Goal: Obtain resource: Obtain resource

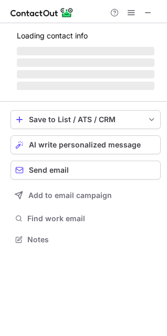
scroll to position [255, 167]
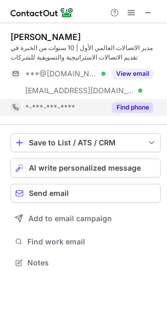
click at [136, 106] on button "Find phone" at bounding box center [133, 107] width 42 height 11
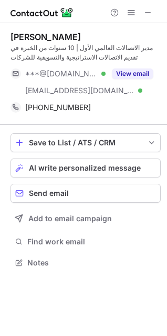
click at [46, 28] on div "Sara O'Hara مدير الاتصالات العالمي الأول | 10 سنوات من الخبرة في تقديم الاتصالا…" at bounding box center [86, 74] width 151 height 102
click at [45, 34] on div "Sara O'Hara" at bounding box center [46, 37] width 71 height 11
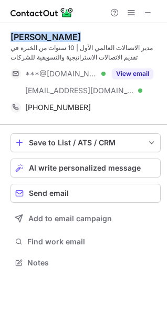
click at [45, 34] on div "Sara O'Hara" at bounding box center [46, 37] width 71 height 11
copy div "Sara O'Hara"
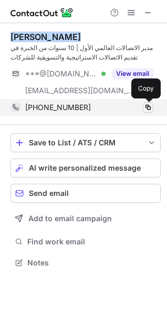
click at [150, 106] on span at bounding box center [148, 107] width 8 height 8
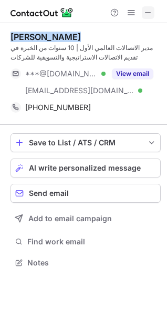
click at [143, 12] on button at bounding box center [148, 12] width 13 height 13
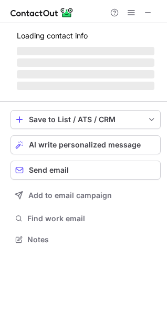
scroll to position [255, 167]
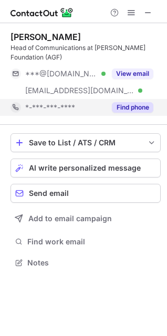
click at [145, 112] on button "Find phone" at bounding box center [133, 107] width 42 height 11
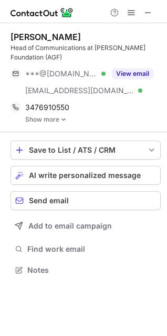
click at [69, 121] on link "Show more" at bounding box center [93, 119] width 136 height 7
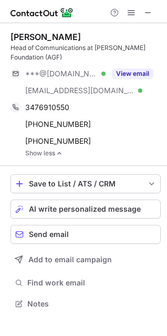
drag, startPoint x: 47, startPoint y: 58, endPoint x: 8, endPoint y: 38, distance: 44.5
click at [8, 38] on div "Basil Biltaji Head of Communications at Abdulla Al Ghurair Foundation (AGF) ***…" at bounding box center [83, 171] width 167 height 296
copy div "Basil Biltaji Head of Communications at Abdulla Al Ghurair Foundation ("
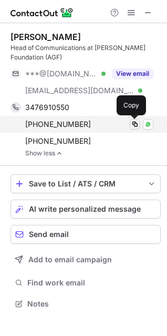
click at [137, 122] on span at bounding box center [135, 124] width 8 height 8
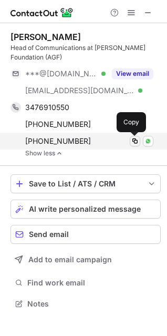
click at [134, 144] on span at bounding box center [135, 141] width 8 height 8
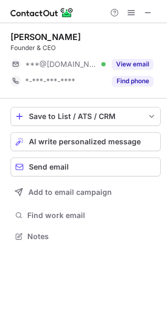
scroll to position [229, 167]
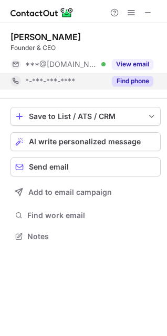
click at [141, 84] on button "Find phone" at bounding box center [133, 81] width 42 height 11
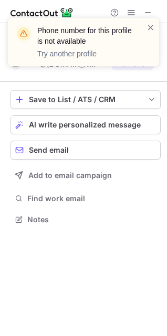
scroll to position [212, 167]
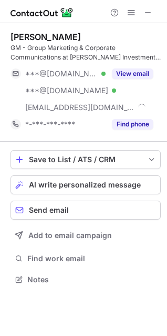
scroll to position [272, 167]
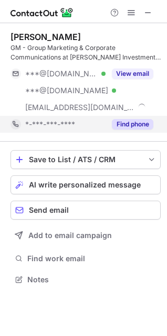
click at [151, 121] on button "Find phone" at bounding box center [133, 124] width 42 height 11
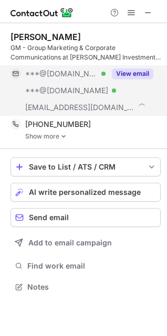
scroll to position [280, 167]
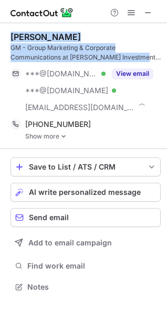
drag, startPoint x: 139, startPoint y: 56, endPoint x: 11, endPoint y: 39, distance: 129.6
click at [11, 39] on div "[PERSON_NAME] GM - Group Marketing & Corporate Communications at [PERSON_NAME] …" at bounding box center [86, 47] width 151 height 31
copy div "[PERSON_NAME] GM - Group Marketing & Corporate Communications at [PERSON_NAME] …"
click at [61, 137] on img at bounding box center [64, 136] width 6 height 7
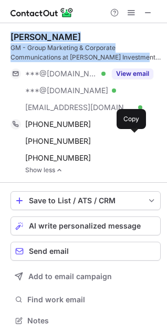
scroll to position [313, 160]
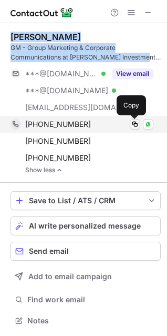
click at [131, 126] on span at bounding box center [135, 124] width 8 height 8
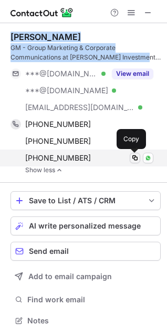
click at [132, 158] on span at bounding box center [135, 158] width 8 height 8
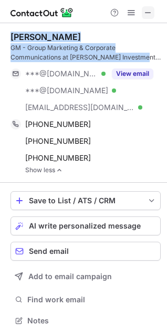
click at [148, 11] on span at bounding box center [148, 12] width 8 height 8
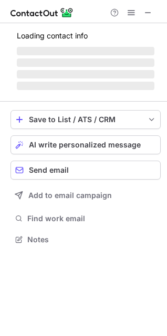
scroll to position [272, 167]
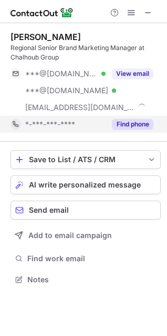
click at [136, 123] on button "Find phone" at bounding box center [133, 124] width 42 height 11
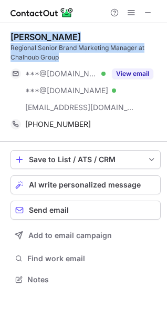
drag, startPoint x: 89, startPoint y: 57, endPoint x: 11, endPoint y: 33, distance: 81.9
click at [11, 33] on div "Joyce Salloum Regional Senior Brand Marketing Manager at Chalhoub Group" at bounding box center [86, 47] width 151 height 31
copy div "Joyce Salloum Regional Senior Brand Marketing Manager at Chalhoub Group"
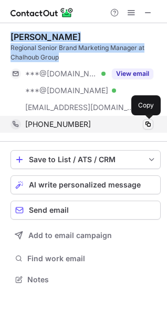
click at [150, 123] on span at bounding box center [148, 124] width 8 height 8
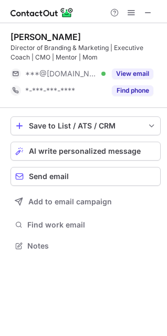
scroll to position [238, 167]
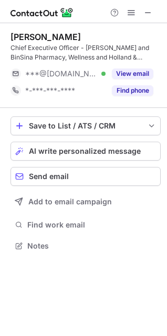
scroll to position [238, 167]
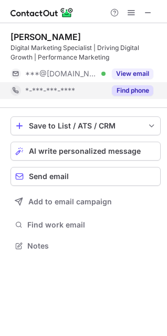
scroll to position [238, 167]
click at [135, 88] on button "Find phone" at bounding box center [133, 90] width 42 height 11
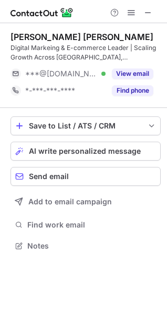
scroll to position [238, 167]
click at [143, 13] on button at bounding box center [148, 12] width 13 height 13
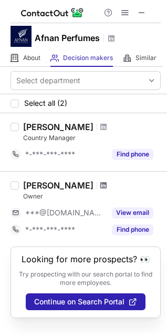
click at [101, 184] on span at bounding box center [104, 185] width 6 height 8
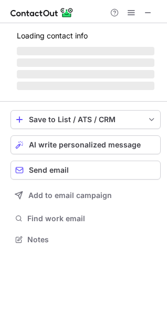
scroll to position [229, 167]
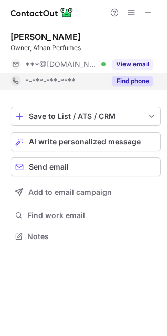
click at [148, 87] on div "Find phone" at bounding box center [130, 81] width 48 height 17
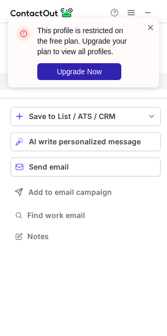
click at [150, 26] on span at bounding box center [151, 27] width 8 height 11
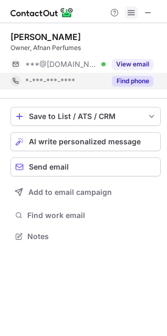
click at [125, 9] on button at bounding box center [131, 12] width 13 height 13
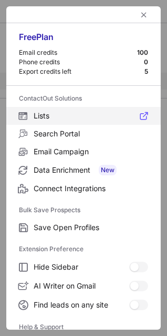
click at [59, 115] on span "Lists" at bounding box center [91, 115] width 115 height 9
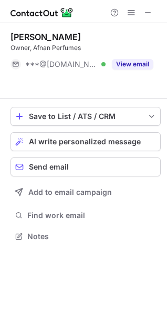
scroll to position [212, 167]
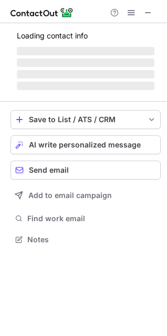
scroll to position [232, 167]
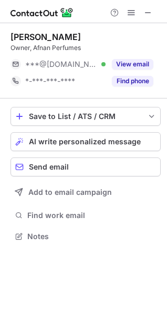
scroll to position [229, 167]
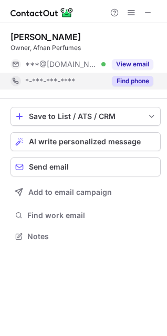
click at [133, 83] on button "Find phone" at bounding box center [133, 81] width 42 height 11
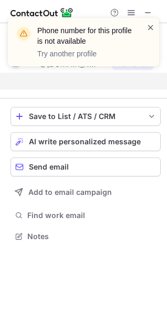
click at [149, 26] on span at bounding box center [151, 27] width 8 height 11
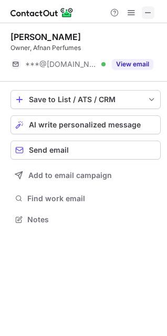
click at [148, 12] on span at bounding box center [148, 12] width 8 height 8
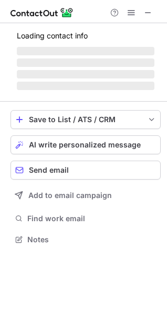
scroll to position [255, 167]
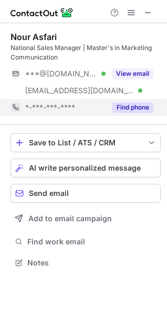
click at [137, 104] on button "Find phone" at bounding box center [133, 107] width 42 height 11
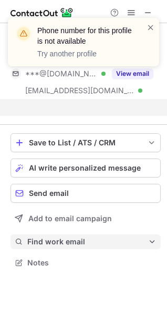
scroll to position [238, 167]
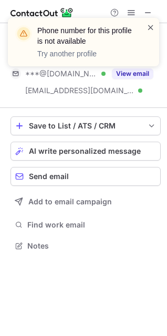
click at [151, 26] on span at bounding box center [151, 27] width 8 height 11
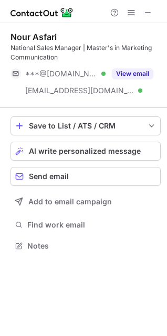
click at [146, 9] on div "Phone number for this profile is not available Try another profile" at bounding box center [83, 17] width 168 height 21
click at [146, 12] on span at bounding box center [148, 12] width 8 height 8
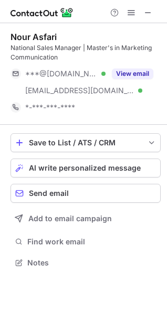
scroll to position [255, 167]
click at [144, 10] on button at bounding box center [148, 12] width 13 height 13
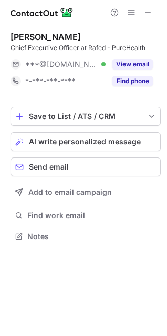
scroll to position [229, 167]
click at [140, 90] on div "[PERSON_NAME] Chief Executive Officer at Rafed - PureHealth ***@[DOMAIN_NAME] V…" at bounding box center [86, 60] width 151 height 75
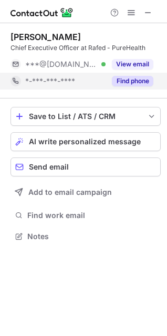
click at [140, 82] on button "Find phone" at bounding box center [133, 81] width 42 height 11
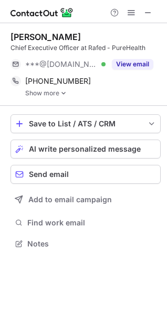
scroll to position [236, 167]
click at [68, 92] on link "Show more" at bounding box center [93, 92] width 136 height 7
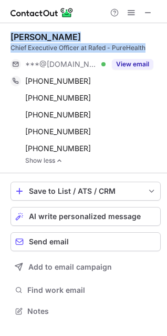
drag, startPoint x: 153, startPoint y: 47, endPoint x: 6, endPoint y: 32, distance: 148.1
click at [6, 32] on div "Mohammed Saeed Chief Executive Officer at Rafed - PureHealth ***@gmail.com Veri…" at bounding box center [83, 175] width 167 height 304
copy div "Mohammed Saeed Chief Executive Officer at Rafed - PureHealth"
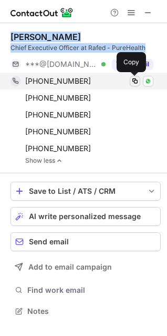
click at [136, 81] on span at bounding box center [135, 81] width 8 height 8
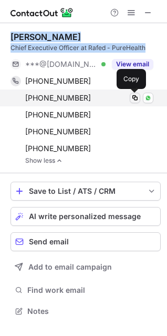
click at [133, 95] on span at bounding box center [135, 98] width 8 height 8
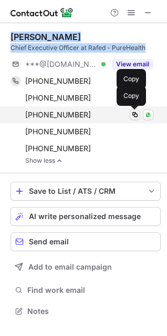
click at [133, 116] on span at bounding box center [135, 115] width 8 height 8
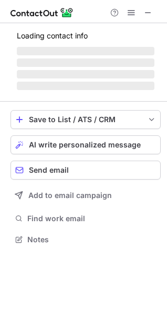
scroll to position [229, 167]
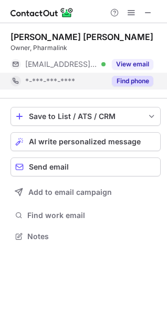
click at [142, 79] on button "Find phone" at bounding box center [133, 81] width 42 height 11
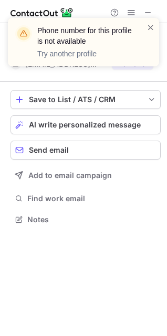
scroll to position [212, 167]
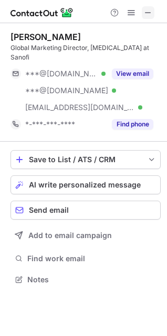
scroll to position [263, 167]
click at [149, 11] on span at bounding box center [148, 12] width 8 height 8
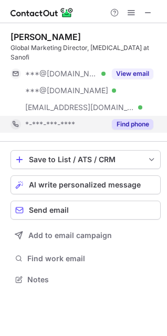
click at [149, 119] on button "Find phone" at bounding box center [133, 124] width 42 height 11
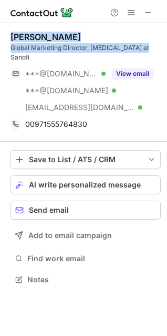
drag, startPoint x: 147, startPoint y: 48, endPoint x: 12, endPoint y: 34, distance: 136.6
click at [12, 34] on div "Shehab Magdy Global Marketing Director, Dupixent at Sanofi" at bounding box center [86, 47] width 151 height 31
copy div "Shehab Magdy Global Marketing Director, Dupixent at Sanofi"
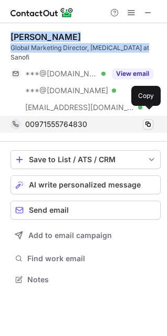
click at [147, 120] on span at bounding box center [148, 124] width 8 height 8
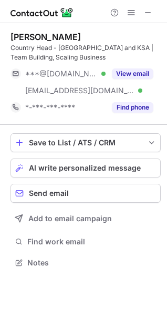
scroll to position [255, 167]
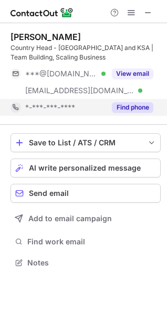
click at [137, 106] on button "Find phone" at bounding box center [133, 107] width 42 height 11
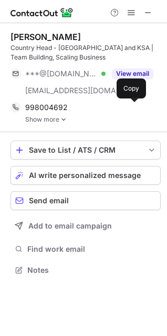
scroll to position [263, 167]
click at [61, 118] on img at bounding box center [64, 119] width 6 height 7
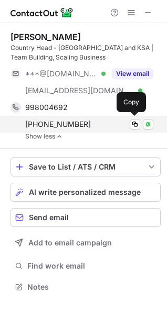
scroll to position [280, 167]
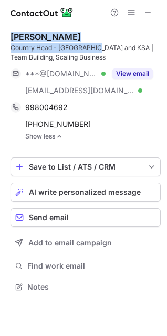
drag, startPoint x: 98, startPoint y: 48, endPoint x: 9, endPoint y: 39, distance: 89.4
click at [9, 39] on div "Abhinav Sharma Country Head - UAE and KSA | Team Building, Scaling Business ***…" at bounding box center [83, 163] width 167 height 280
copy div "Abhinav Sharma Country Head - UAE and KSA"
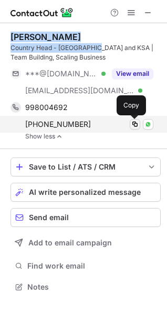
click at [134, 125] on span at bounding box center [135, 124] width 8 height 8
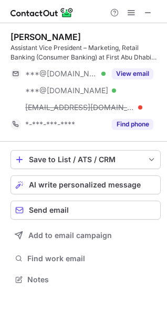
scroll to position [272, 167]
click at [152, 9] on span at bounding box center [148, 12] width 8 height 8
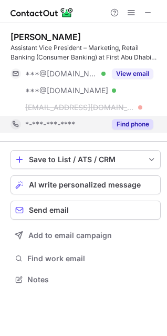
click at [145, 121] on button "Find phone" at bounding box center [133, 124] width 42 height 11
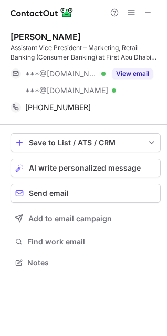
scroll to position [255, 167]
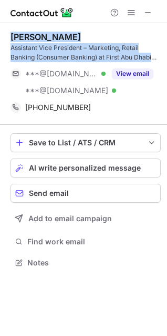
drag, startPoint x: 152, startPoint y: 56, endPoint x: 4, endPoint y: 39, distance: 148.9
click at [4, 39] on div "[PERSON_NAME] Assistant Vice President – Marketing, Retail Banking (Consumer Ba…" at bounding box center [83, 150] width 167 height 255
copy div "[PERSON_NAME] Assistant Vice President – Marketing, Retail Banking (Consumer Ba…"
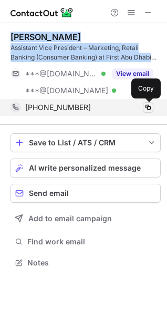
click at [147, 108] on span at bounding box center [148, 107] width 8 height 8
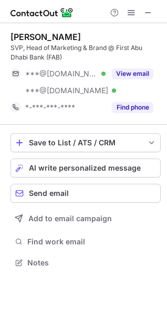
scroll to position [255, 167]
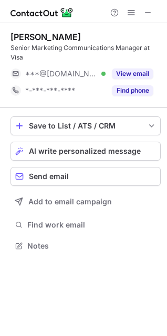
scroll to position [238, 167]
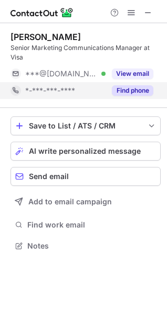
click at [148, 93] on button "Find phone" at bounding box center [133, 90] width 42 height 11
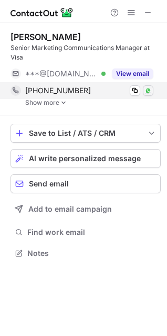
scroll to position [246, 167]
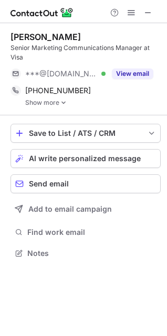
click at [62, 103] on img at bounding box center [64, 102] width 6 height 7
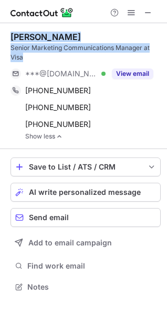
drag, startPoint x: 43, startPoint y: 57, endPoint x: 6, endPoint y: 33, distance: 44.1
click at [6, 33] on div "[PERSON_NAME] Senior Marketing Communications Manager at Visa ***@[DOMAIN_NAME]…" at bounding box center [83, 163] width 167 height 280
copy div "[PERSON_NAME] Senior Marketing Communications Manager at Visa"
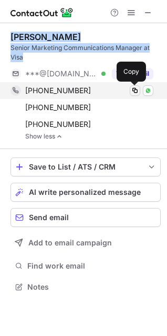
click at [133, 91] on span at bounding box center [135, 90] width 8 height 8
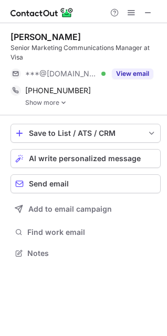
scroll to position [246, 167]
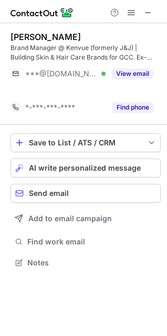
scroll to position [238, 167]
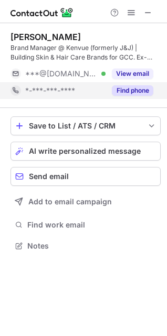
click at [143, 96] on div "Find phone" at bounding box center [130, 90] width 48 height 17
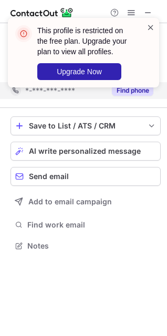
click at [149, 24] on span at bounding box center [151, 27] width 8 height 11
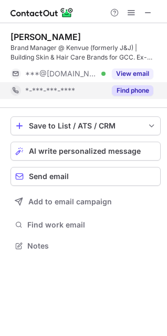
click at [132, 13] on div "This profile is restricted on the free plan. Upgrade your plan to view all prof…" at bounding box center [83, 56] width 168 height 99
click at [132, 13] on span at bounding box center [131, 12] width 8 height 8
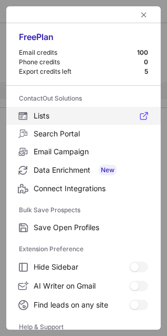
click at [57, 115] on span "Lists" at bounding box center [91, 115] width 115 height 9
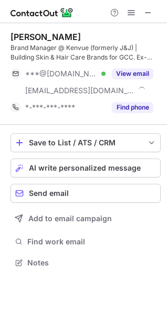
scroll to position [255, 167]
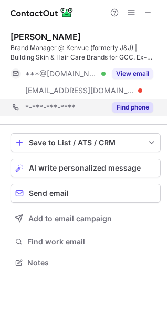
click at [154, 106] on div "*-***-***-**** Find phone" at bounding box center [86, 107] width 151 height 17
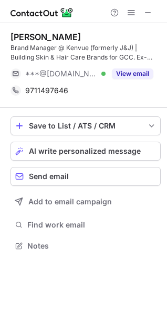
scroll to position [238, 167]
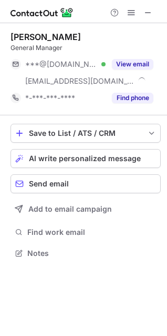
scroll to position [246, 167]
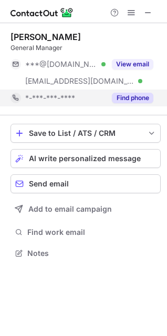
click at [141, 96] on button "Find phone" at bounding box center [133, 98] width 42 height 11
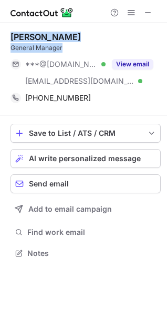
drag, startPoint x: 74, startPoint y: 48, endPoint x: 12, endPoint y: 38, distance: 63.5
click at [12, 38] on div "Dalya Mohamed General Manager" at bounding box center [86, 42] width 151 height 21
copy div "Dalya Mohamed General Manager"
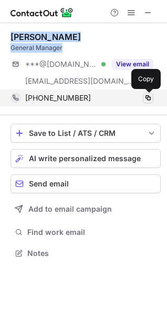
click at [151, 100] on span at bounding box center [148, 98] width 8 height 8
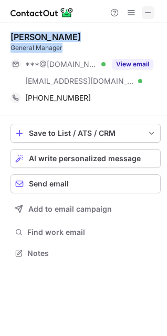
click at [143, 9] on button at bounding box center [148, 12] width 13 height 13
